Goal: Task Accomplishment & Management: Use online tool/utility

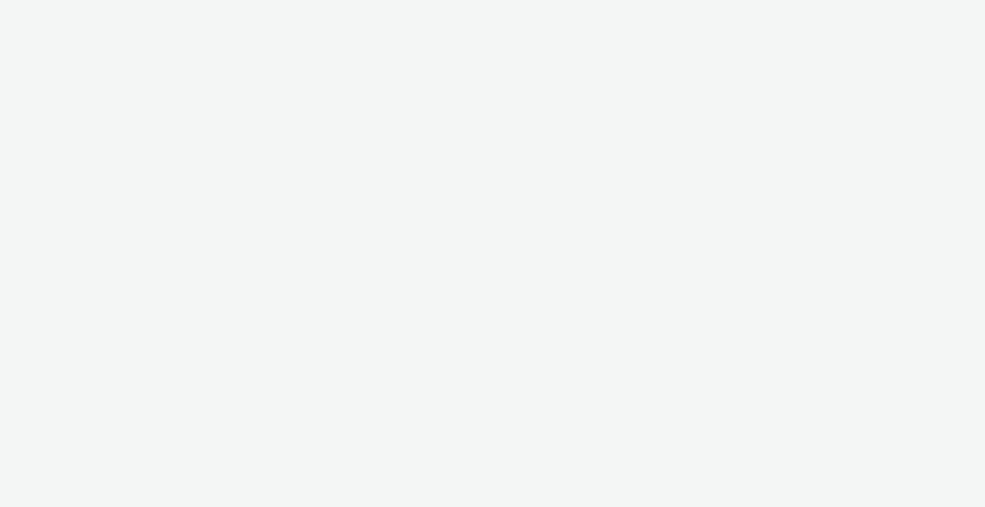
select select "120df370-56d5-4af5-baa5-7e7bf0f81b39"
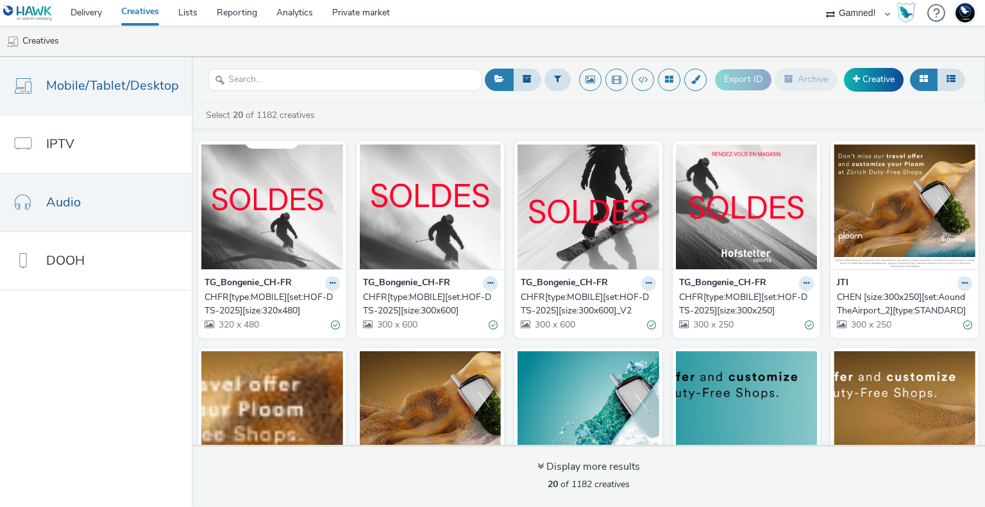
click at [82, 201] on link "Audio" at bounding box center [96, 203] width 192 height 58
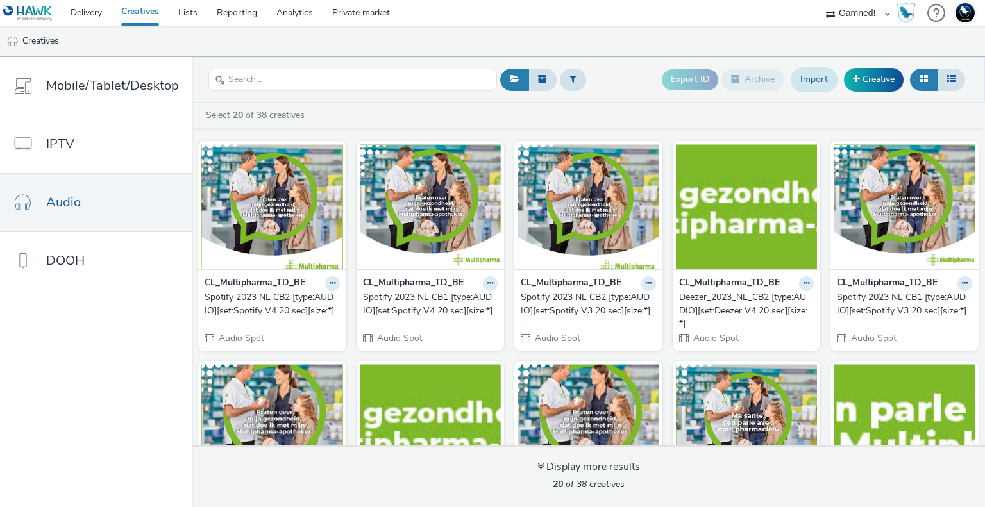
click at [829, 81] on link "Import" at bounding box center [814, 79] width 47 height 24
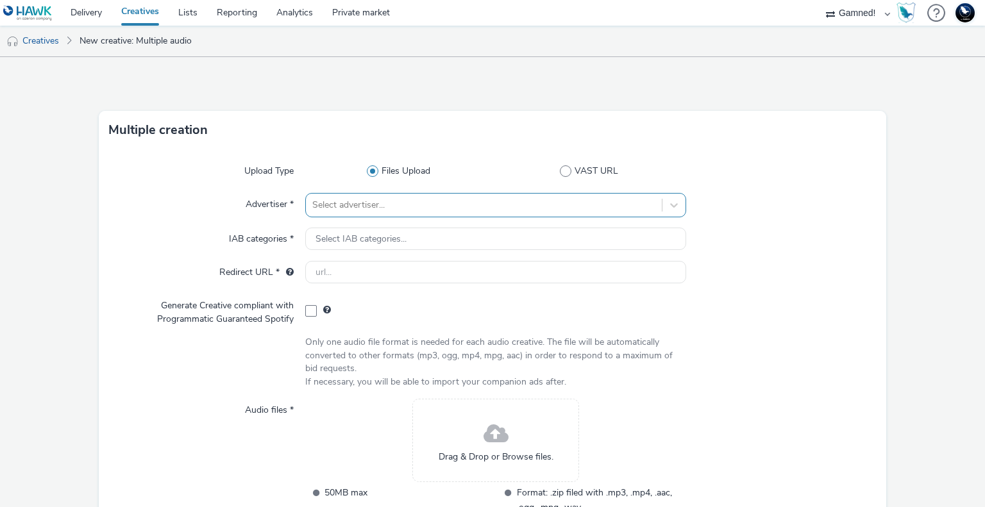
click at [339, 207] on div at bounding box center [483, 205] width 343 height 15
type input "t"
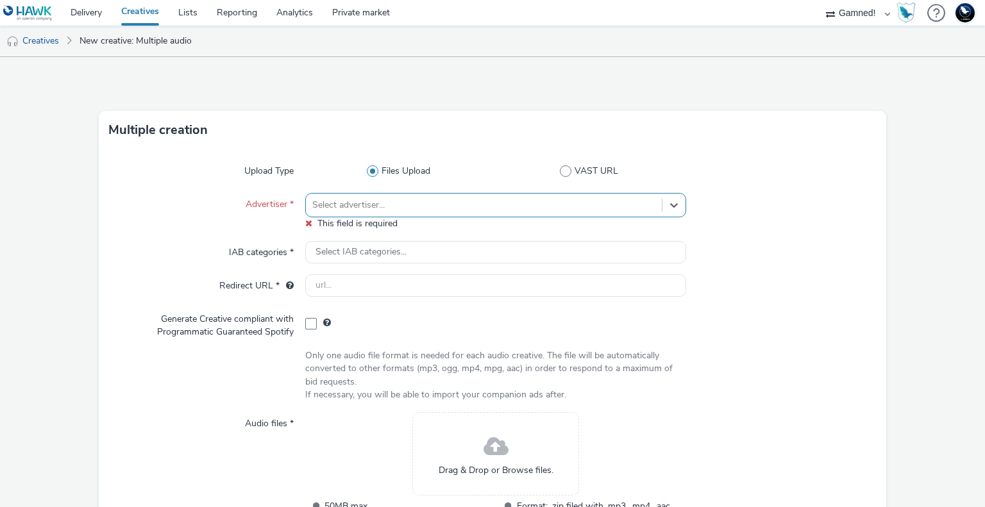
click at [834, 248] on div at bounding box center [781, 252] width 191 height 23
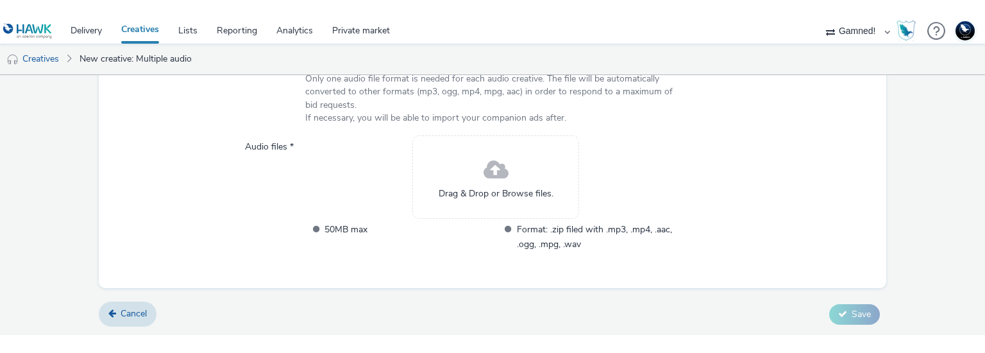
scroll to position [298, 0]
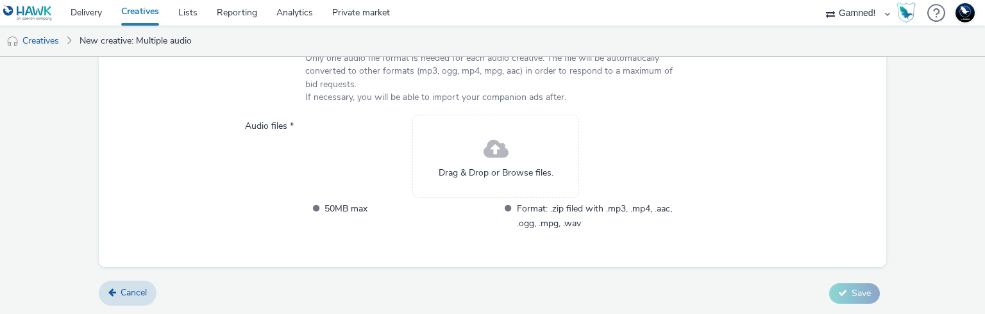
click at [500, 157] on span at bounding box center [496, 150] width 25 height 34
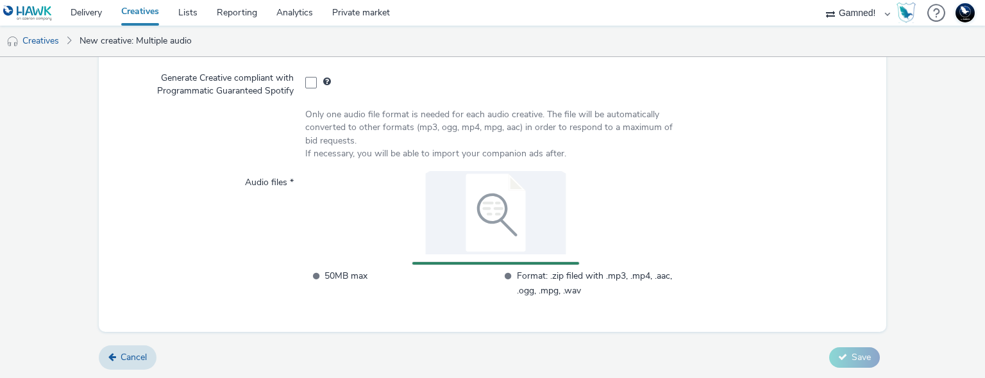
scroll to position [241, 0]
click at [128, 352] on span "Cancel" at bounding box center [134, 358] width 26 height 12
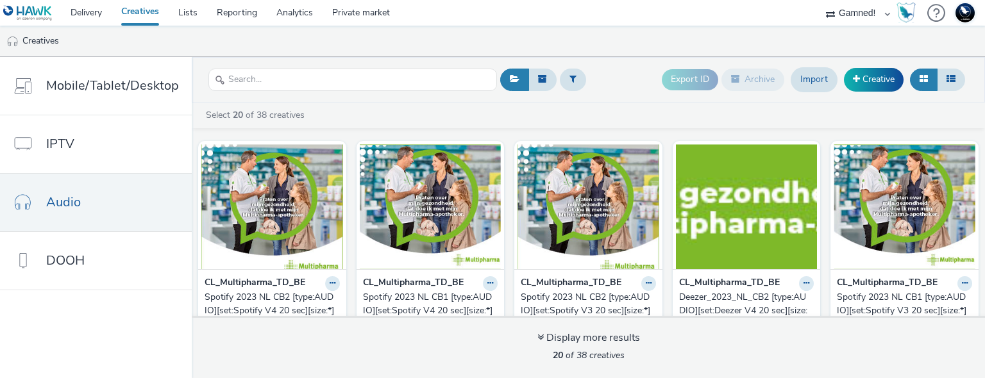
click at [847, 24] on select "75 Media A8 Media Group ABI Media Abkom AB Abovo Ace & [PERSON_NAME] Ad-on Medi…" at bounding box center [858, 13] width 77 height 26
click at [856, 11] on select "75 Media A8 Media Group ABI Media Abkom AB Abovo Ace & [PERSON_NAME] Ad-on Medi…" at bounding box center [858, 13] width 77 height 26
select select "2fc77e36-bb93-4aa3-9dff-dcb08e02eac6"
click at [820, 0] on select "75 Media A8 Media Group ABI Media Abkom AB Abovo Ace & [PERSON_NAME] Ad-on Medi…" at bounding box center [858, 13] width 77 height 26
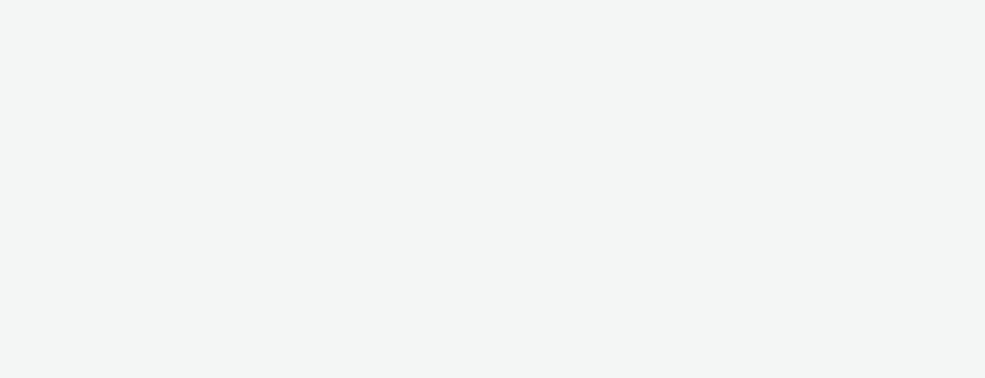
select select "2fc77e36-bb93-4aa3-9dff-dcb08e02eac6"
select select "2405a9d4-3350-4458-8d06-44f78962fa76"
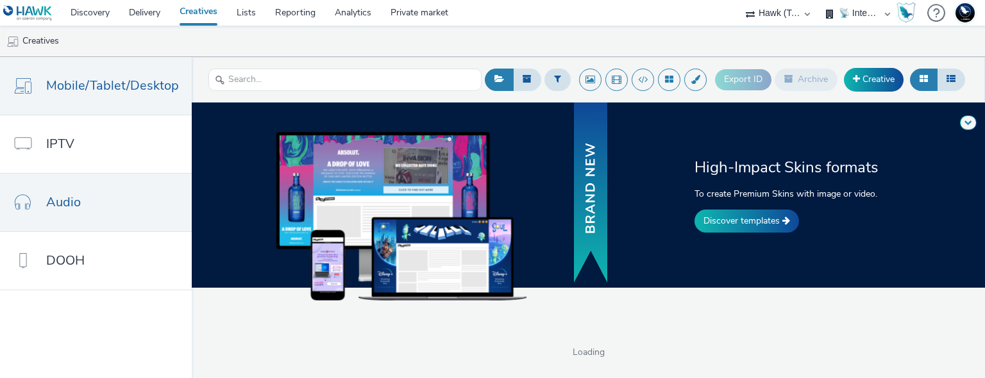
click at [81, 197] on link "Audio" at bounding box center [96, 203] width 192 height 58
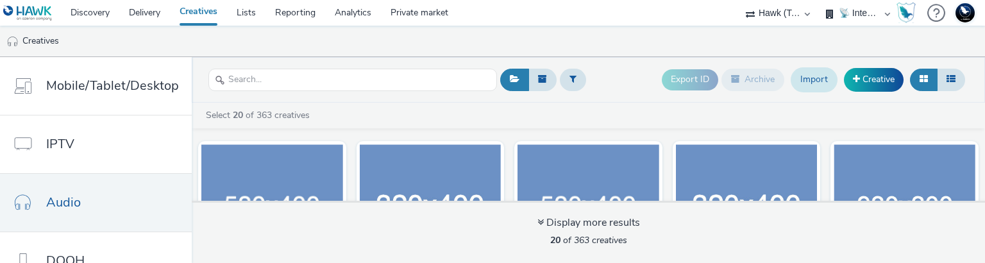
click at [800, 79] on link "Import" at bounding box center [814, 79] width 47 height 24
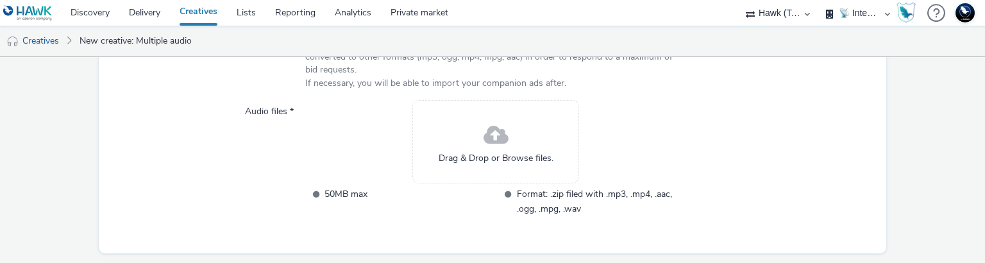
scroll to position [336, 0]
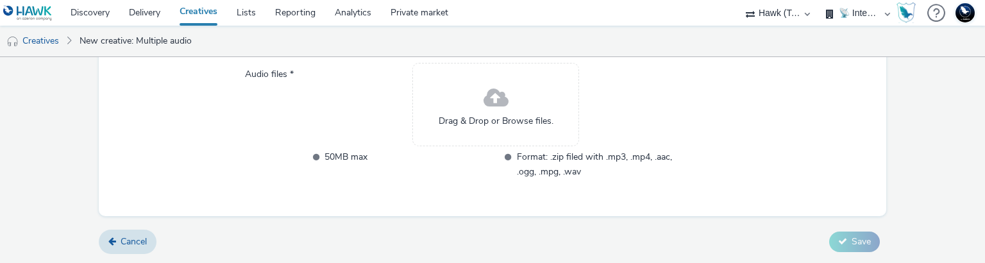
click at [500, 117] on span "Drag & Drop or Browse files." at bounding box center [496, 121] width 115 height 13
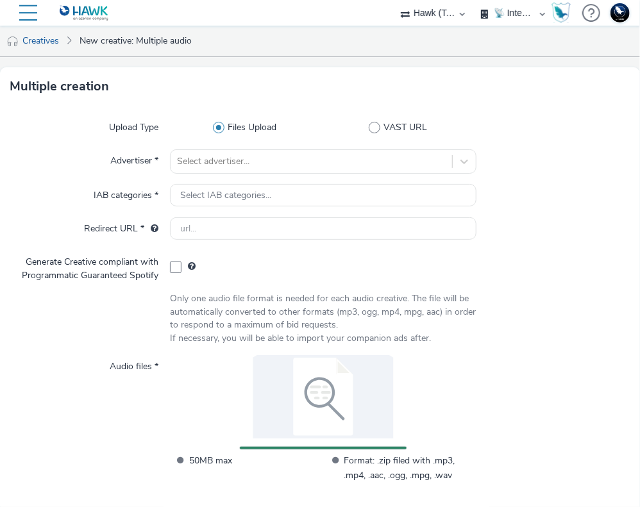
scroll to position [56, 0]
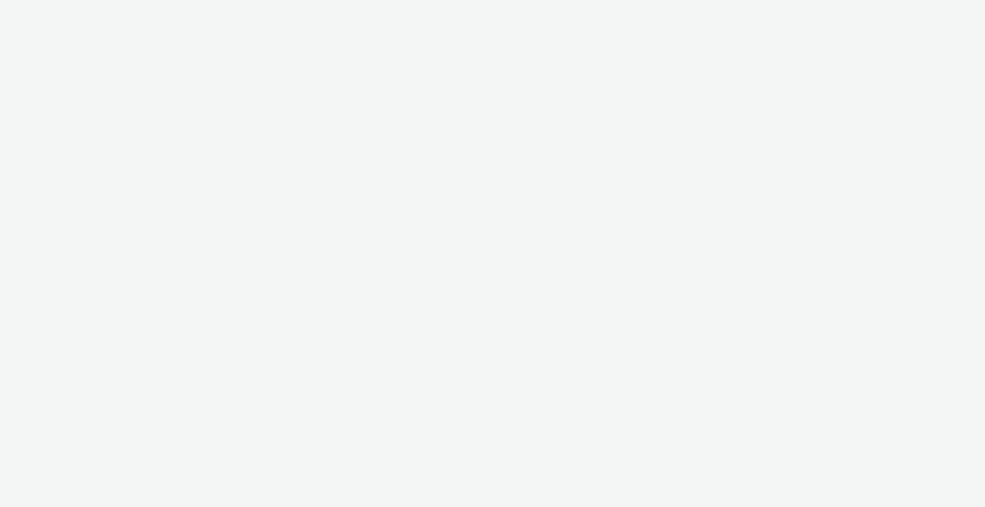
select select "2fc77e36-bb93-4aa3-9dff-dcb08e02eac6"
select select "2405a9d4-3350-4458-8d06-44f78962fa76"
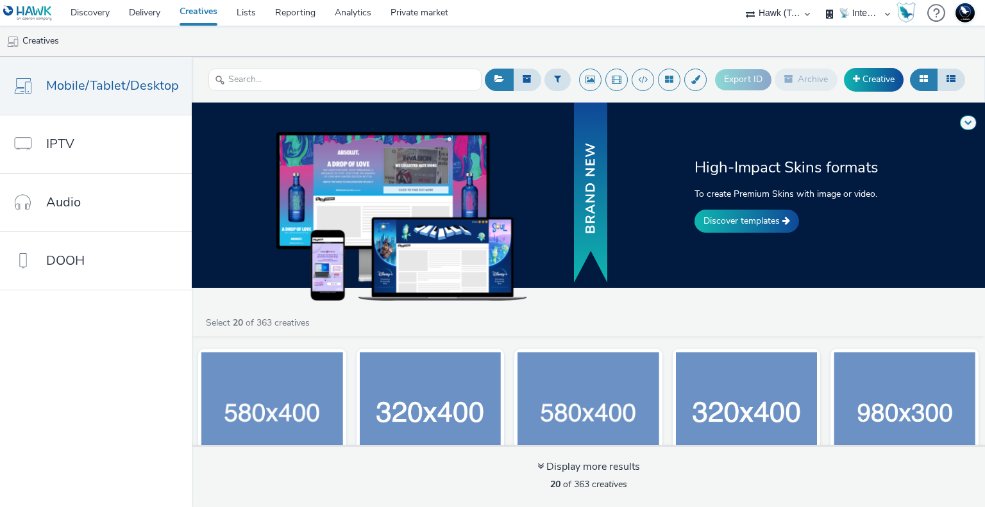
click at [767, 8] on select "75 Media A8 Media Group ABI Media Abkom AB Abovo Ace & [PERSON_NAME] Ad-on Medi…" at bounding box center [778, 13] width 77 height 26
select select "56d0a833-3276-4dfd-90a4-247512fb7059"
click at [817, 0] on select "75 Media A8 Media Group ABI Media Abkom AB Abovo Ace & [PERSON_NAME] Ad-on Medi…" at bounding box center [778, 13] width 77 height 26
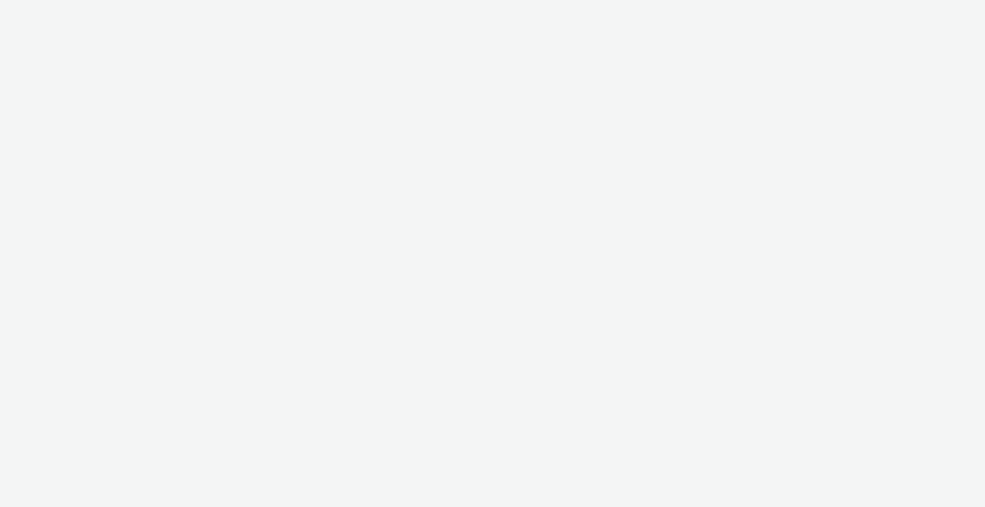
select select "2fc77e36-bb93-4aa3-9dff-dcb08e02eac6"
select select "2405a9d4-3350-4458-8d06-44f78962fa76"
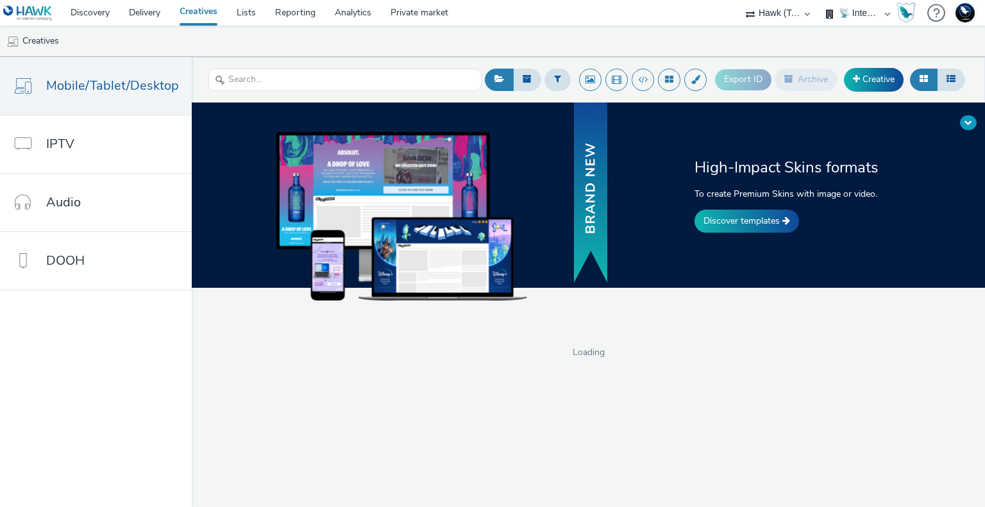
click at [971, 123] on span at bounding box center [969, 123] width 8 height 8
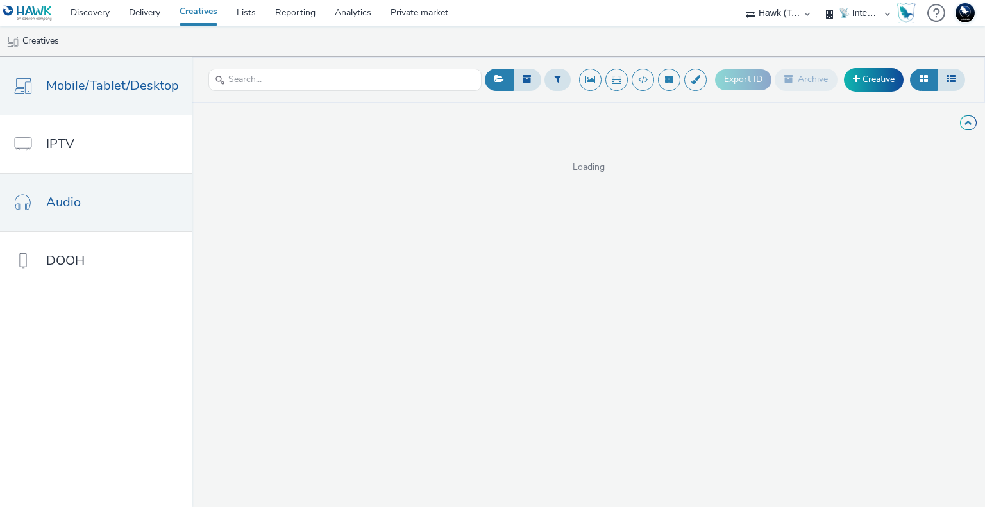
click at [67, 205] on span "Audio" at bounding box center [63, 202] width 35 height 19
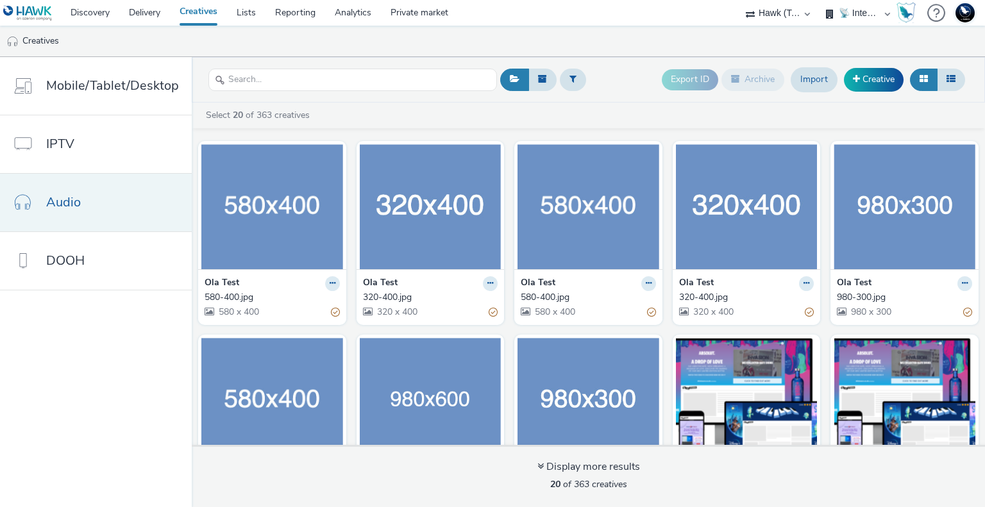
click at [94, 208] on link "Audio" at bounding box center [96, 203] width 192 height 58
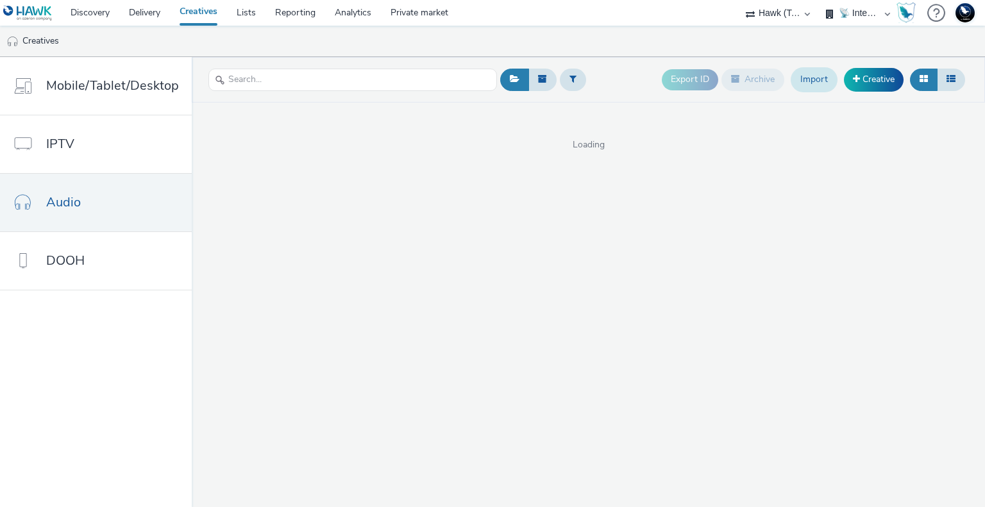
click at [812, 80] on link "Import" at bounding box center [814, 79] width 47 height 24
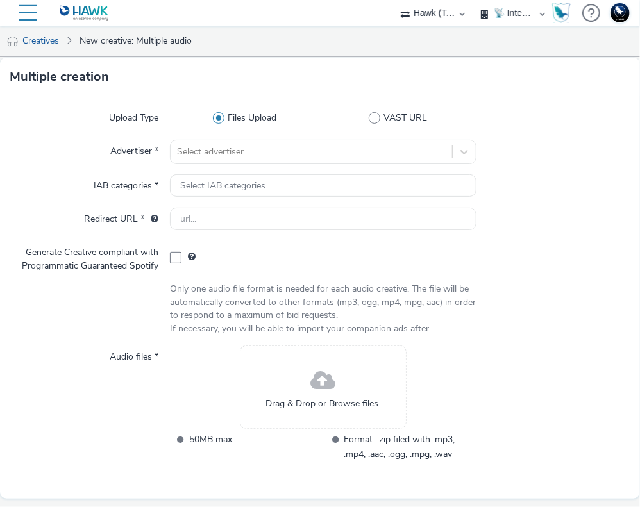
scroll to position [92, 0]
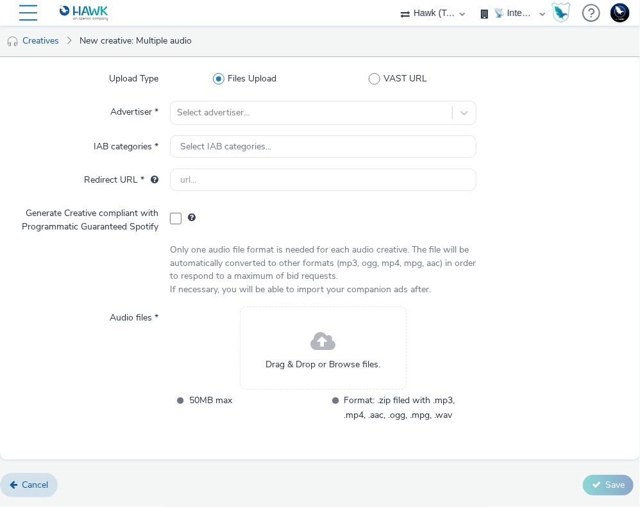
click at [321, 347] on span at bounding box center [323, 342] width 25 height 34
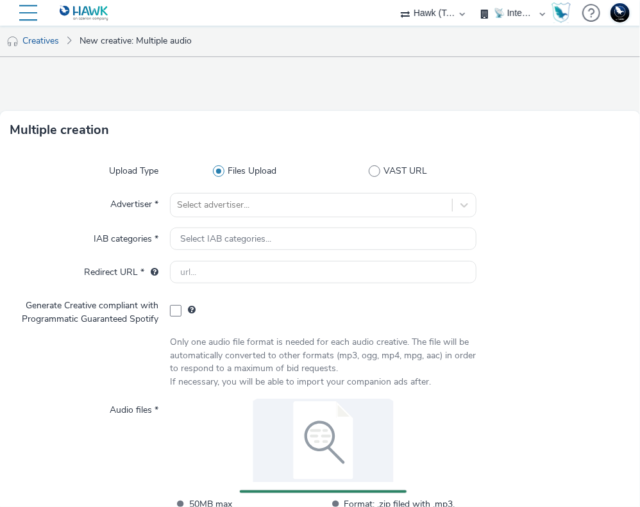
scroll to position [99, 0]
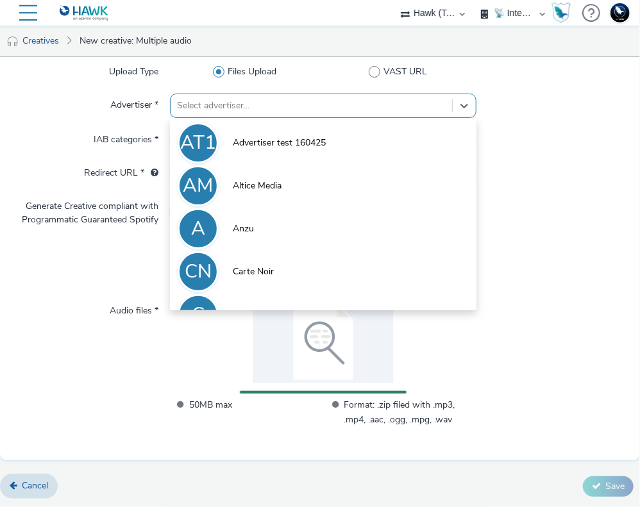
click at [343, 112] on div at bounding box center [311, 105] width 269 height 15
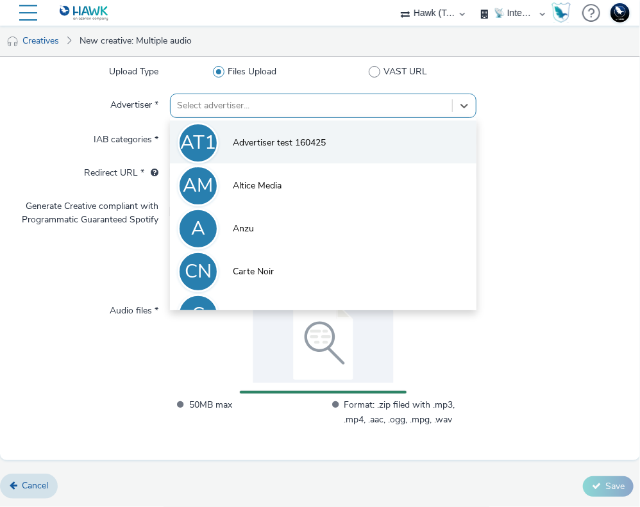
click at [319, 140] on span "Advertiser test 160425" at bounding box center [279, 143] width 93 height 13
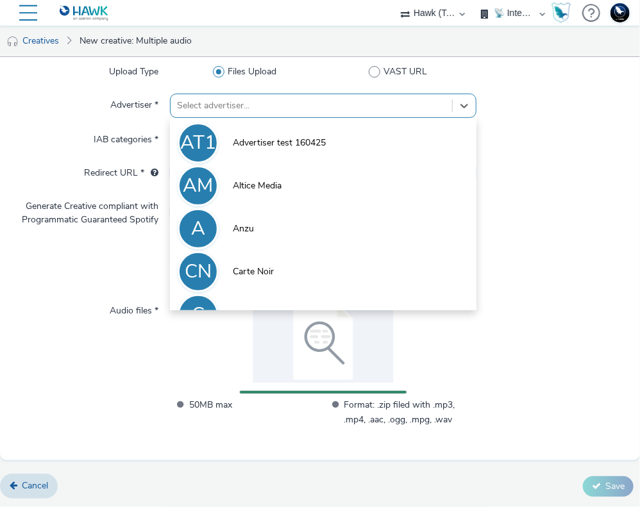
type input "http://azerion.com"
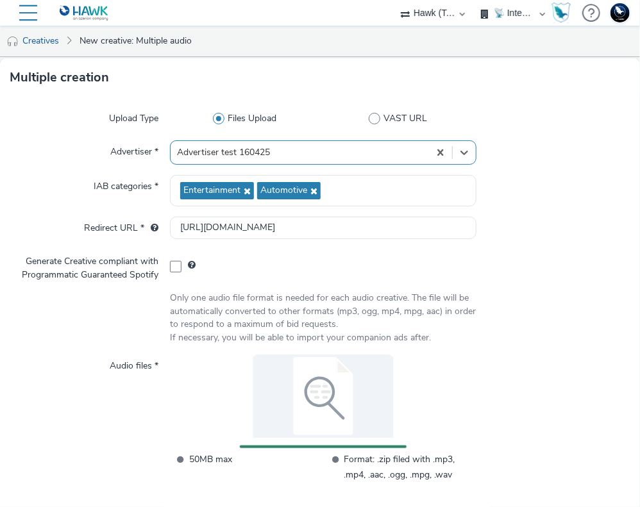
scroll to position [108, 0]
